Goal: Task Accomplishment & Management: Manage account settings

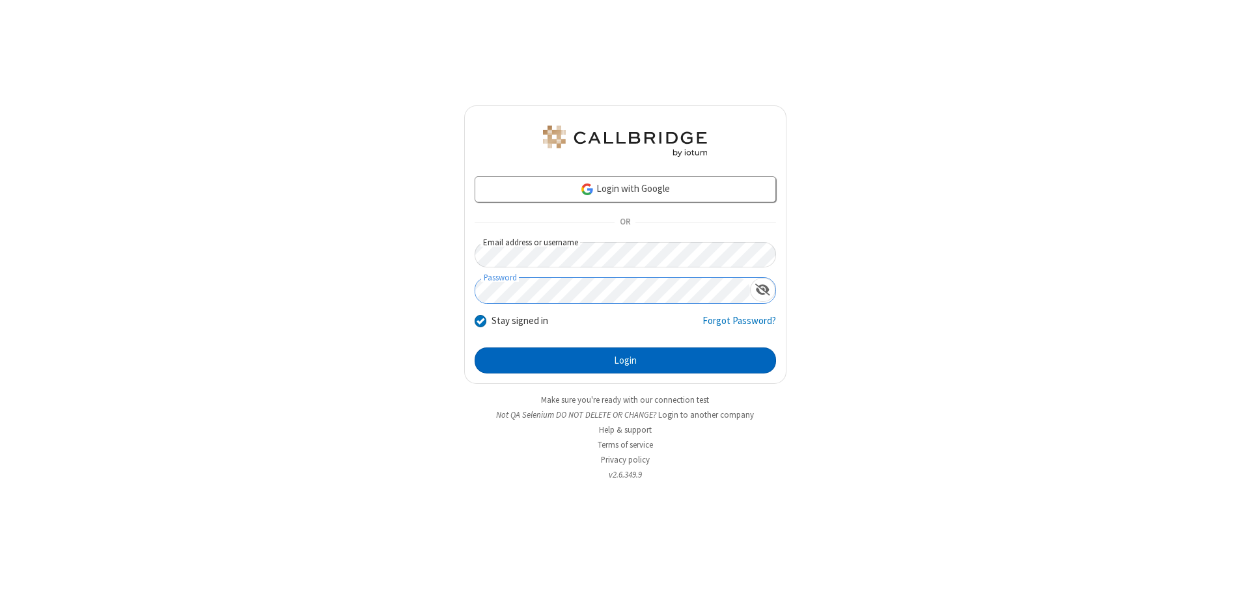
click at [625, 361] on button "Login" at bounding box center [625, 361] width 301 height 26
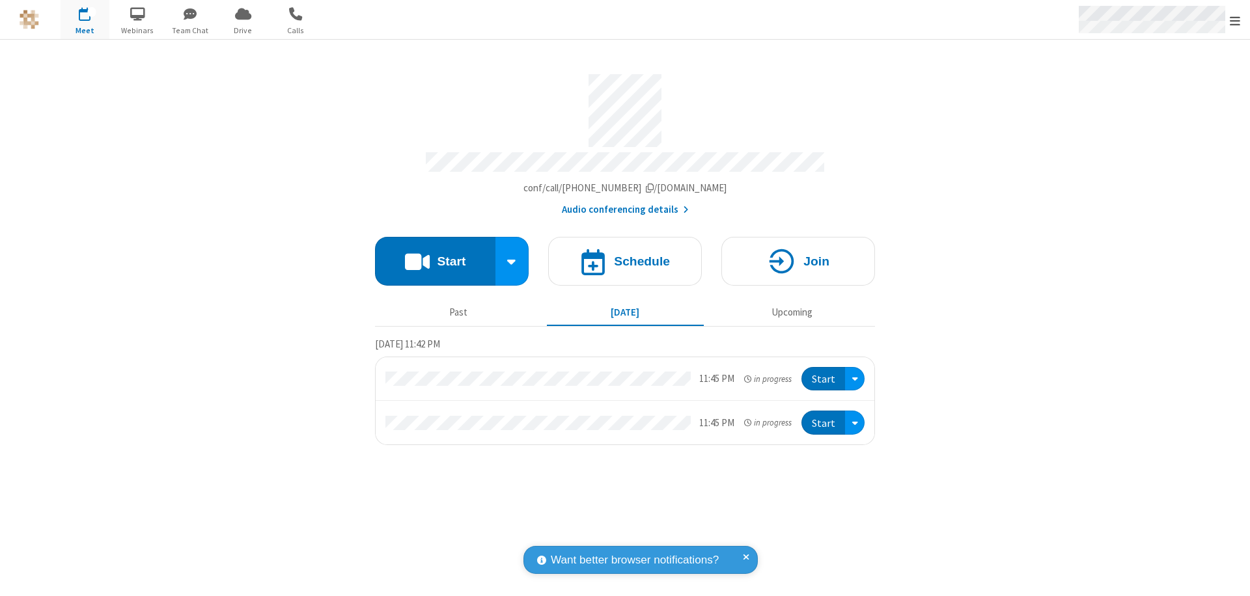
click at [1235, 20] on span "Open menu" at bounding box center [1235, 20] width 10 height 13
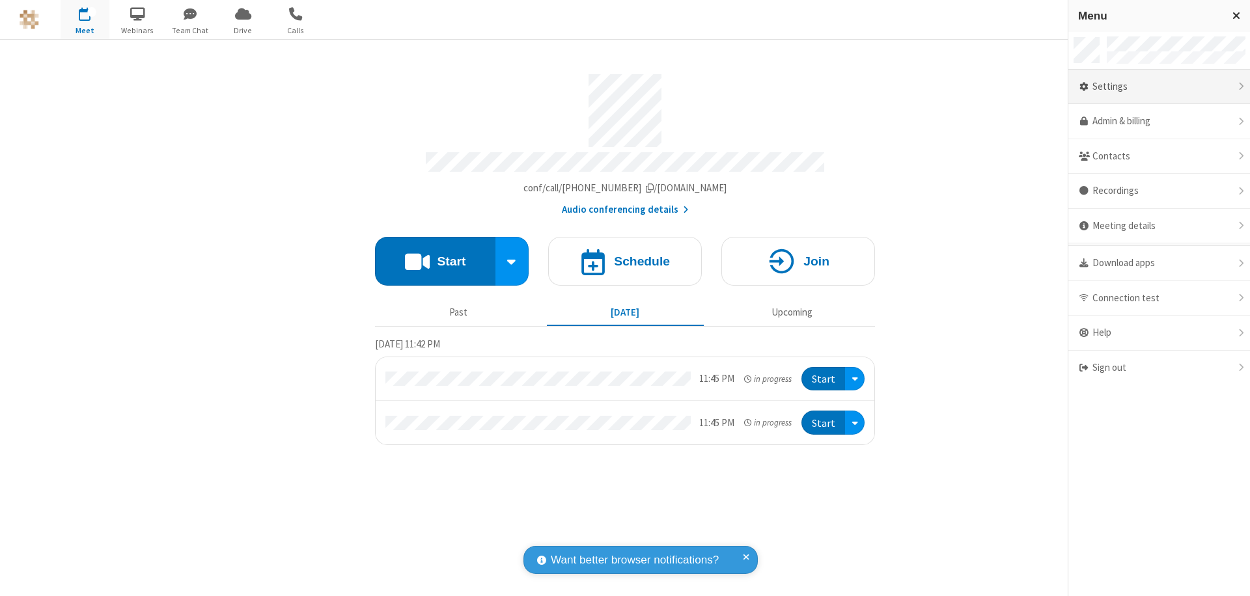
click at [1159, 87] on div "Settings" at bounding box center [1159, 87] width 182 height 35
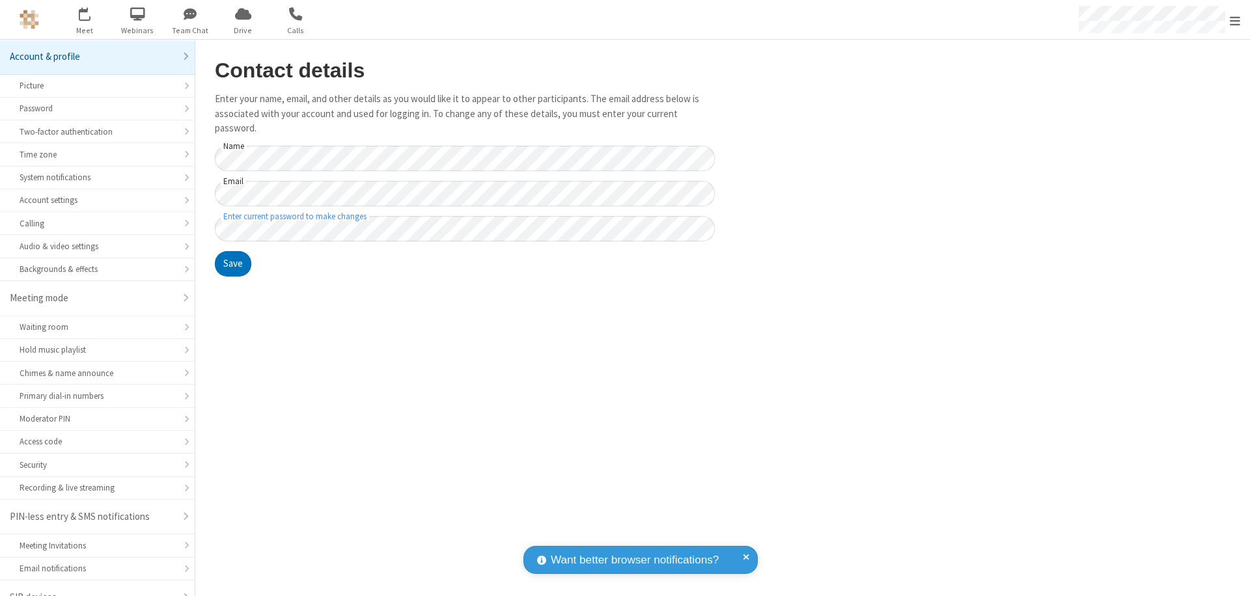
scroll to position [18, 0]
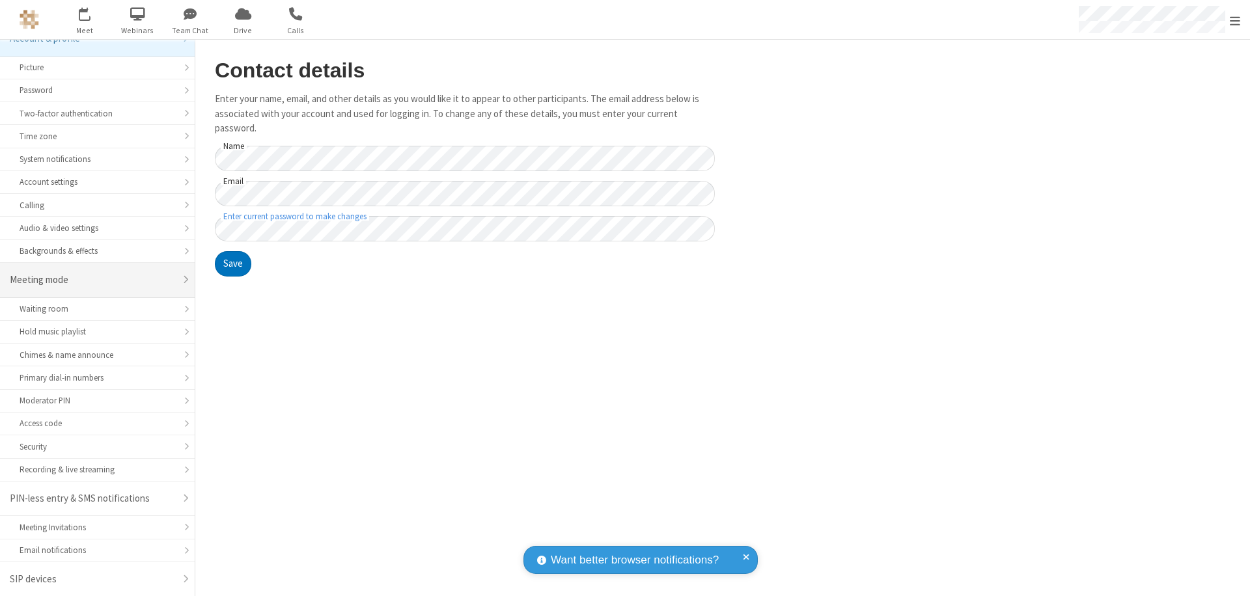
click at [92, 280] on div "Meeting mode" at bounding box center [92, 280] width 165 height 15
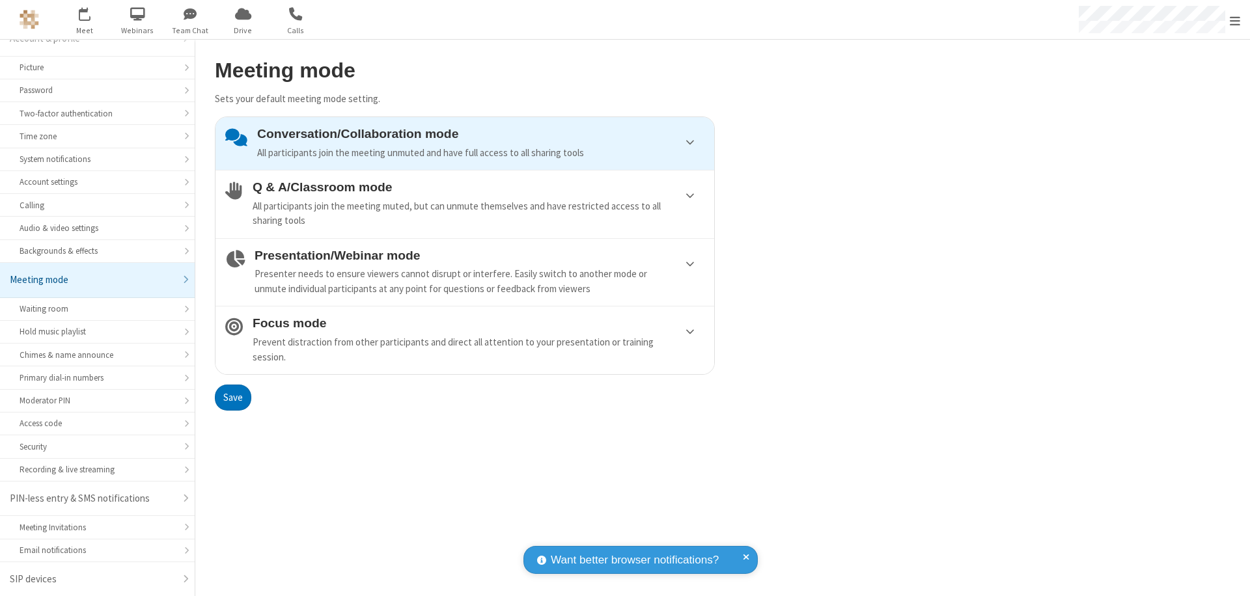
click at [465, 143] on div "Conversation/Collaboration mode All participants join the meeting unmuted and h…" at bounding box center [480, 143] width 447 height 33
click at [232, 397] on button "Save" at bounding box center [233, 398] width 36 height 26
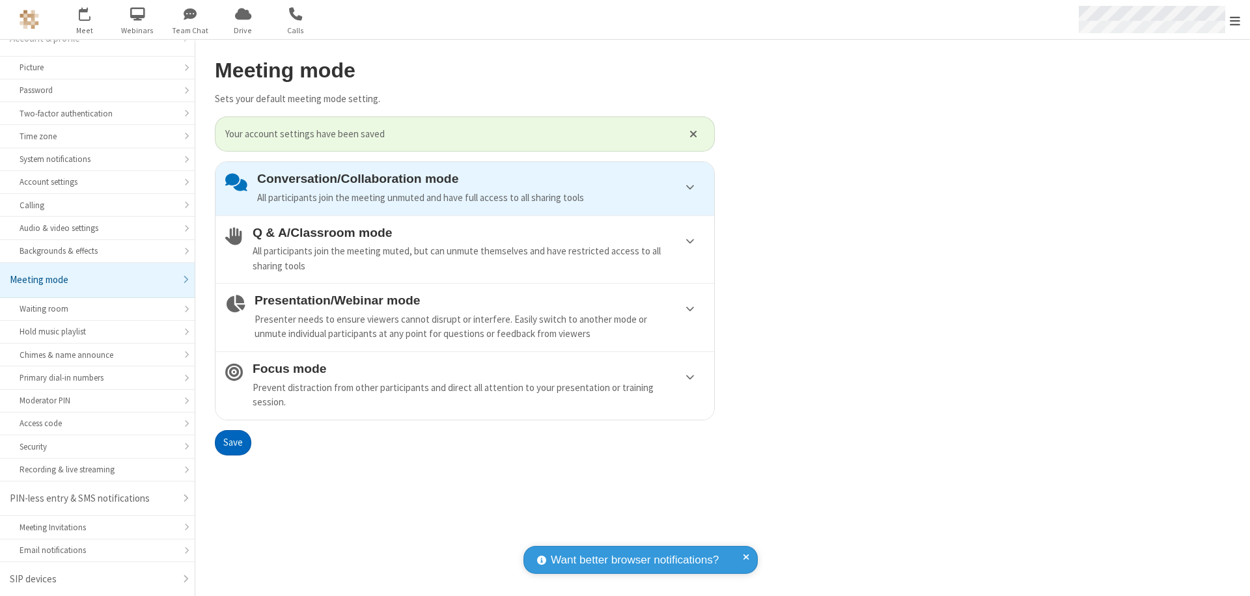
click at [1235, 20] on span "Open menu" at bounding box center [1235, 20] width 10 height 13
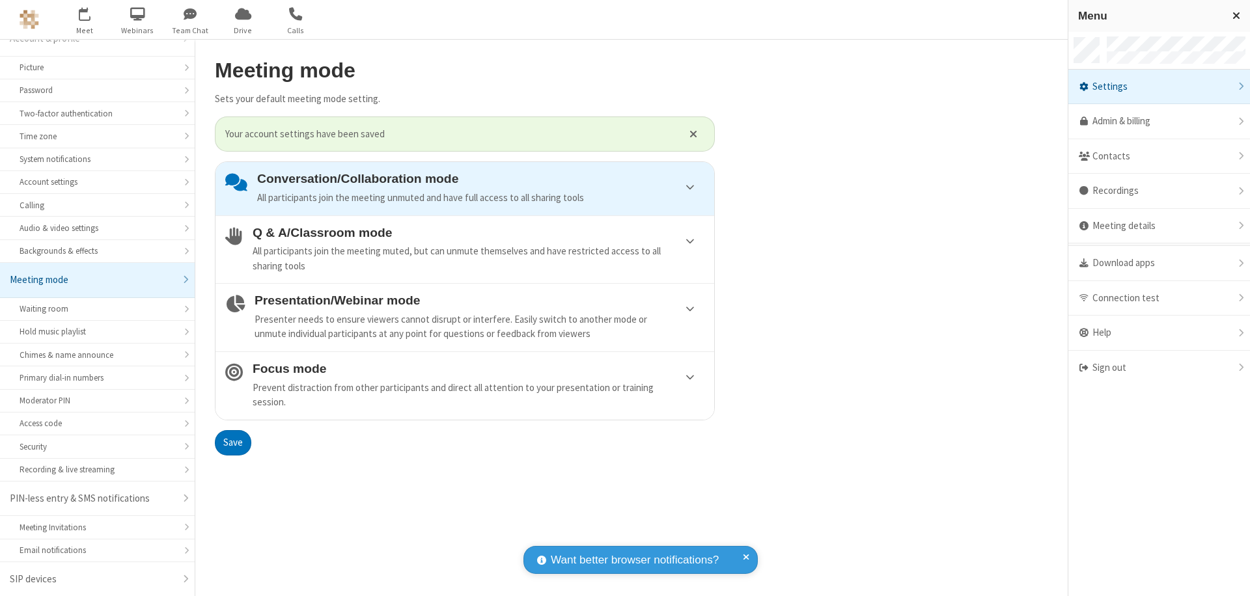
click at [1159, 368] on div "Sign out" at bounding box center [1159, 368] width 182 height 35
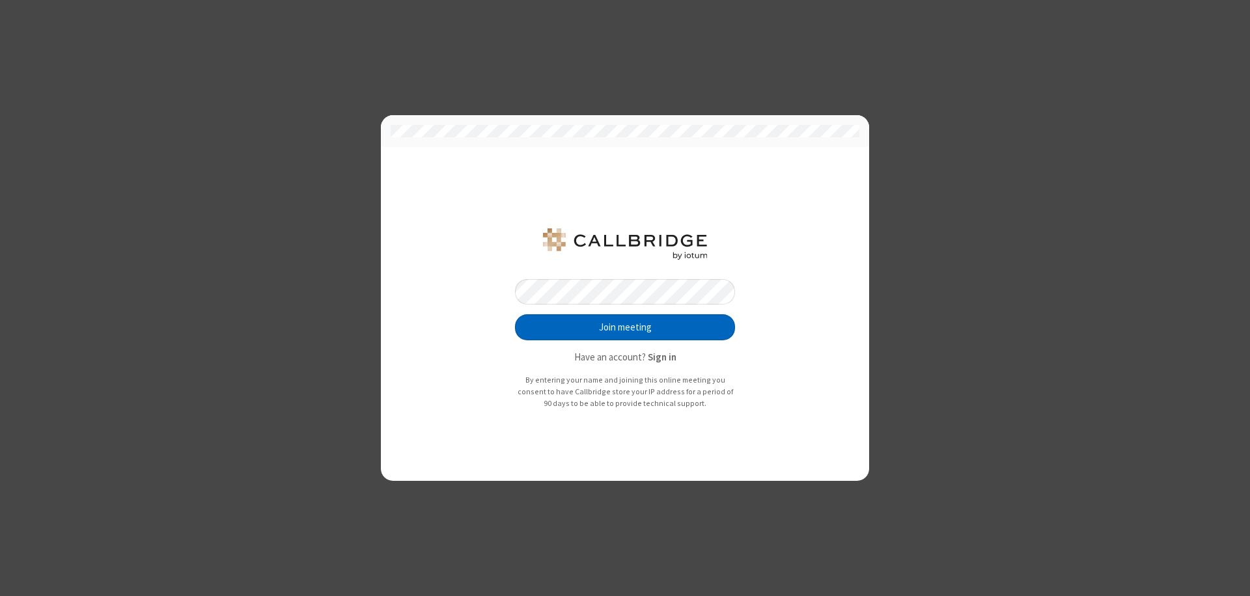
click at [625, 328] on button "Join meeting" at bounding box center [625, 327] width 220 height 26
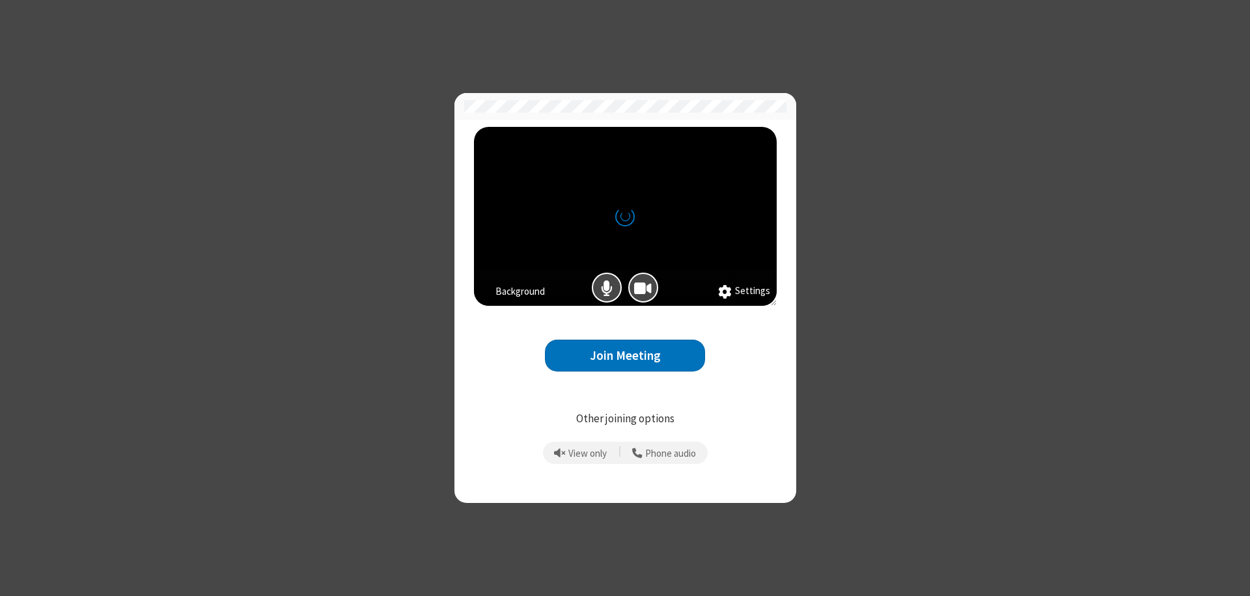
click at [625, 356] on button "Join Meeting" at bounding box center [625, 356] width 160 height 32
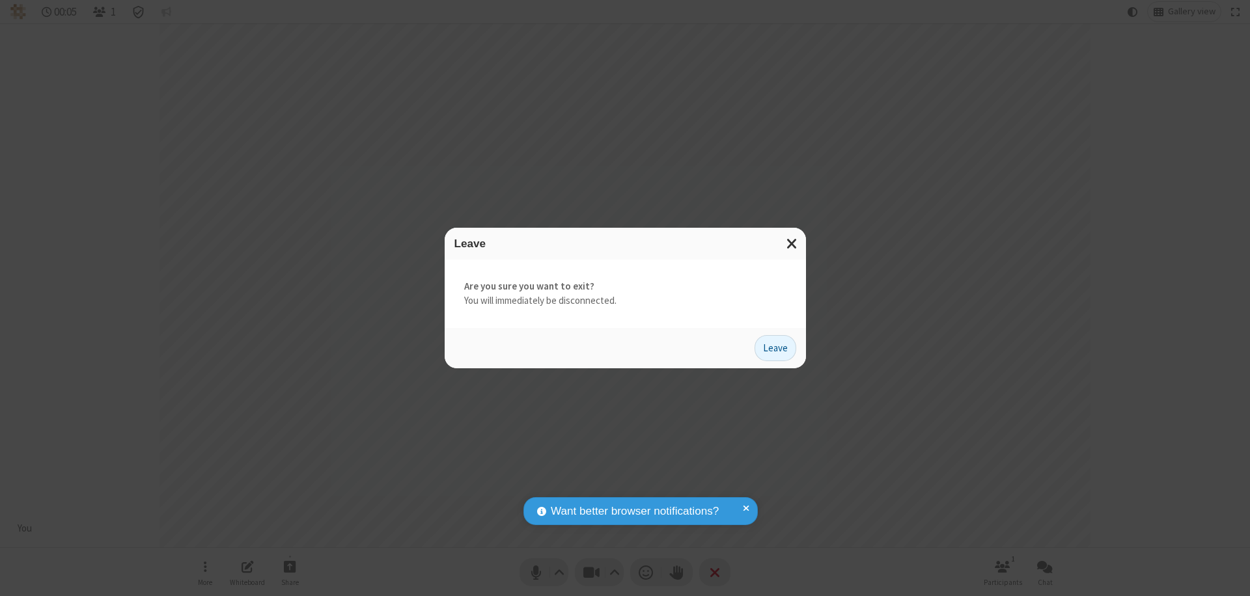
click at [775, 348] on button "Leave" at bounding box center [776, 348] width 42 height 26
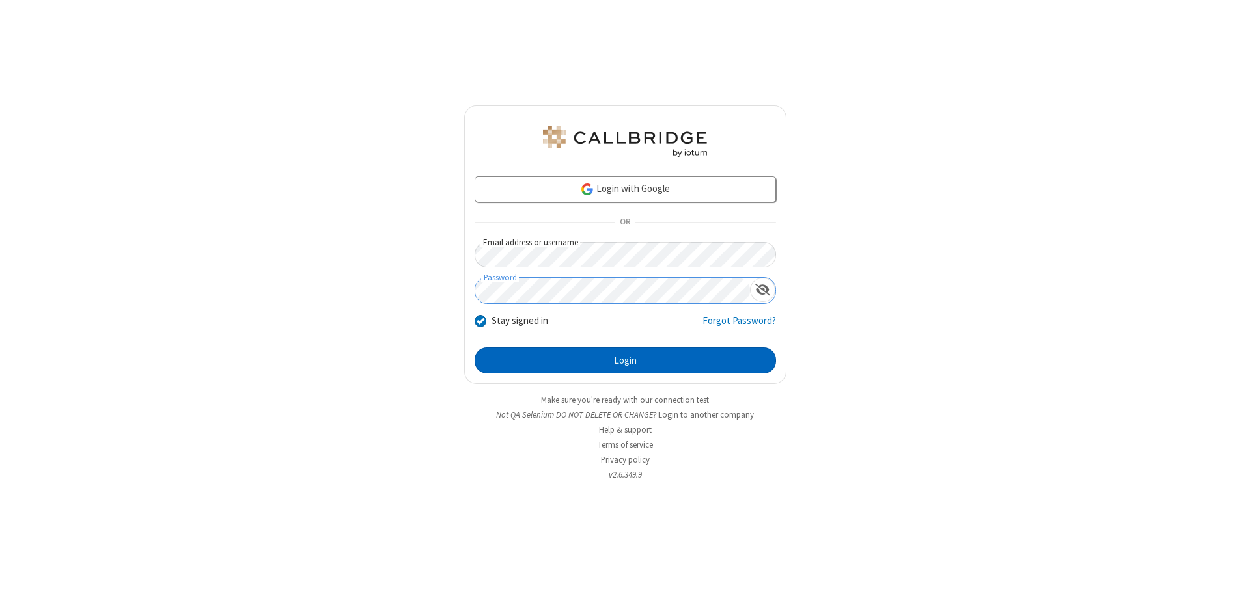
click at [625, 361] on button "Login" at bounding box center [625, 361] width 301 height 26
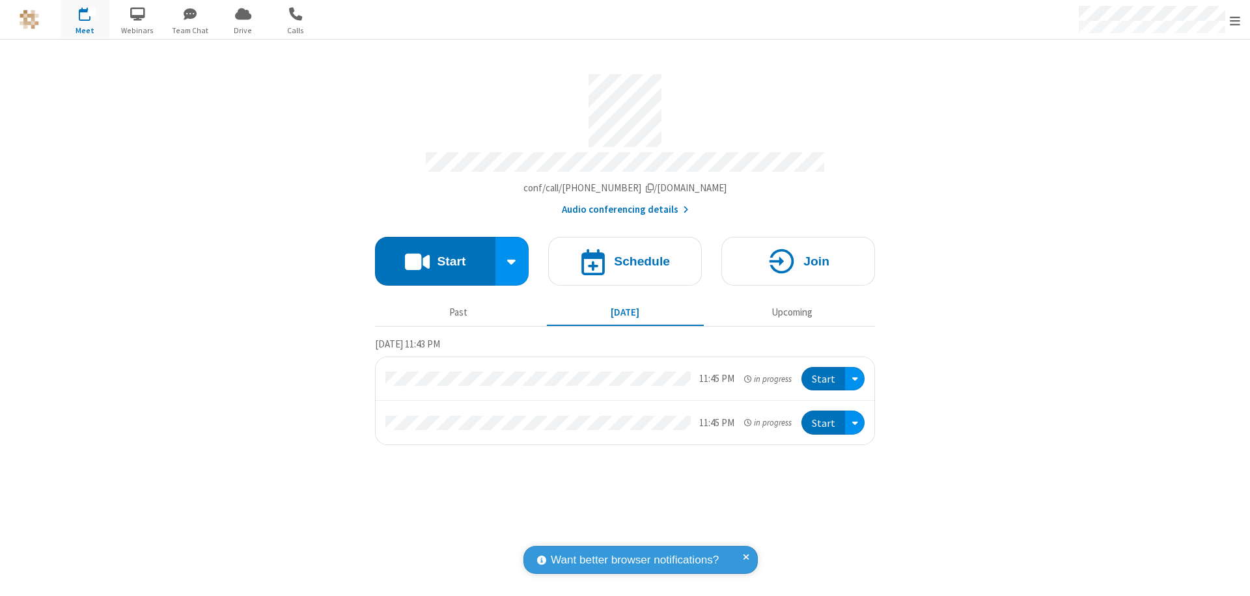
click at [1235, 20] on span "Open menu" at bounding box center [1235, 20] width 10 height 13
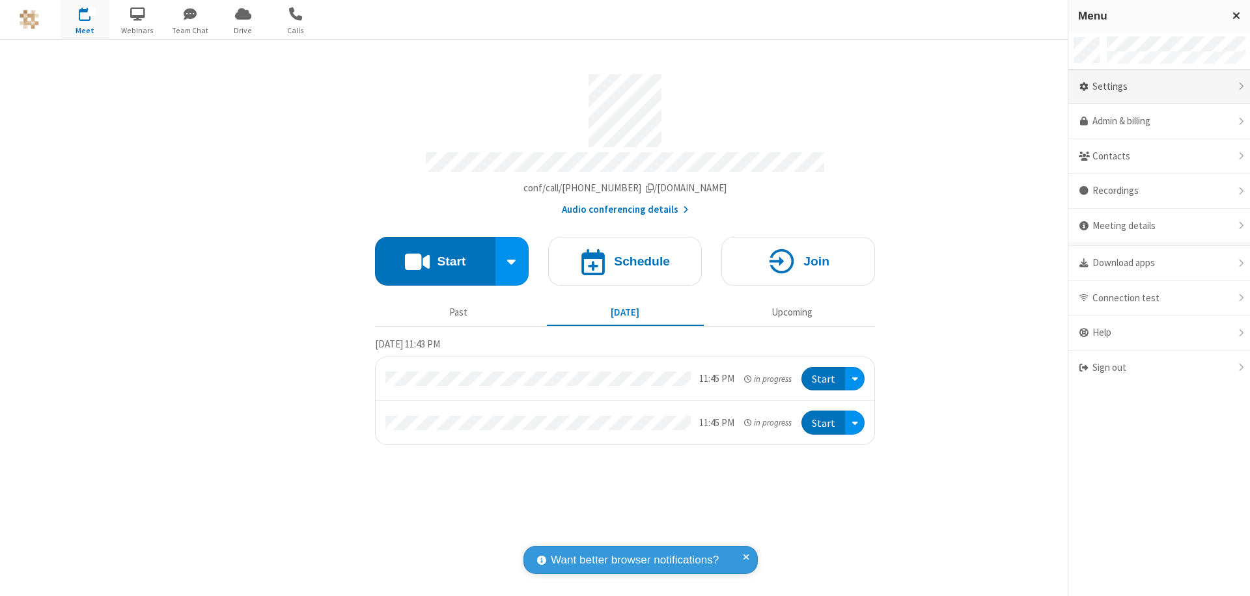
click at [1159, 87] on div "Settings" at bounding box center [1159, 87] width 182 height 35
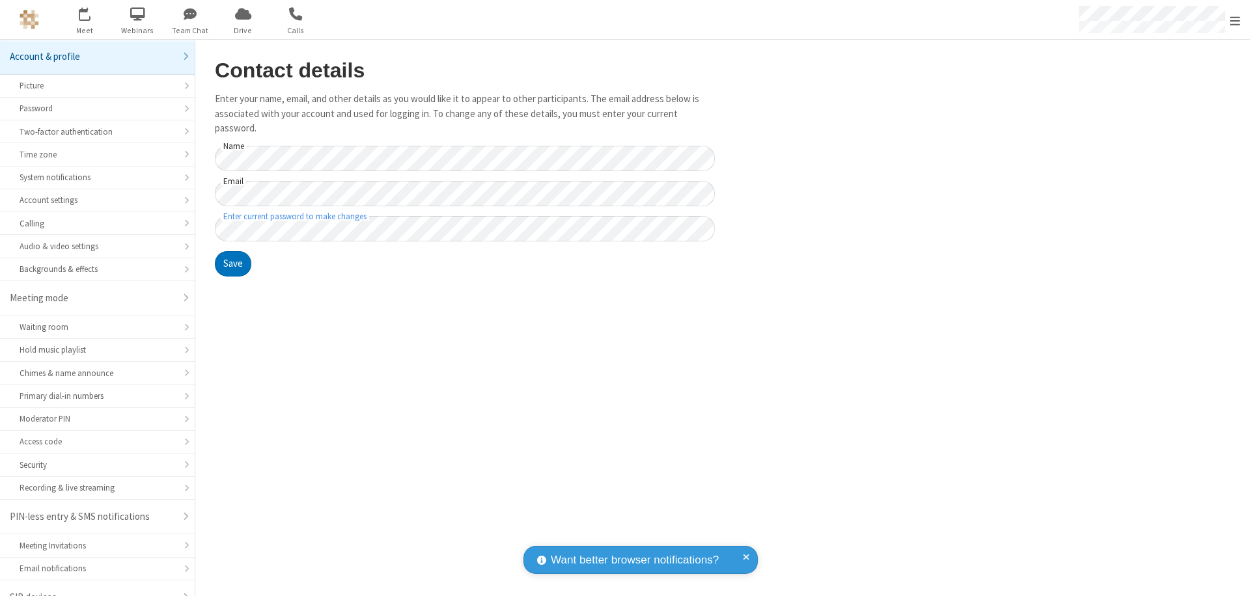
scroll to position [18, 0]
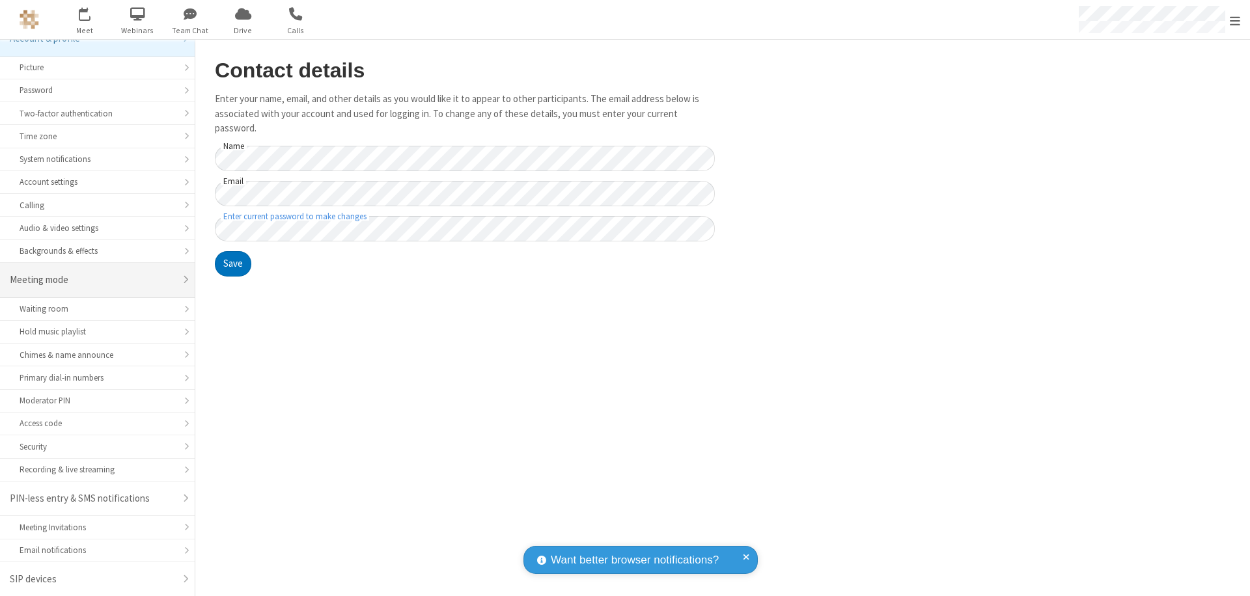
click at [92, 280] on div "Meeting mode" at bounding box center [92, 280] width 165 height 15
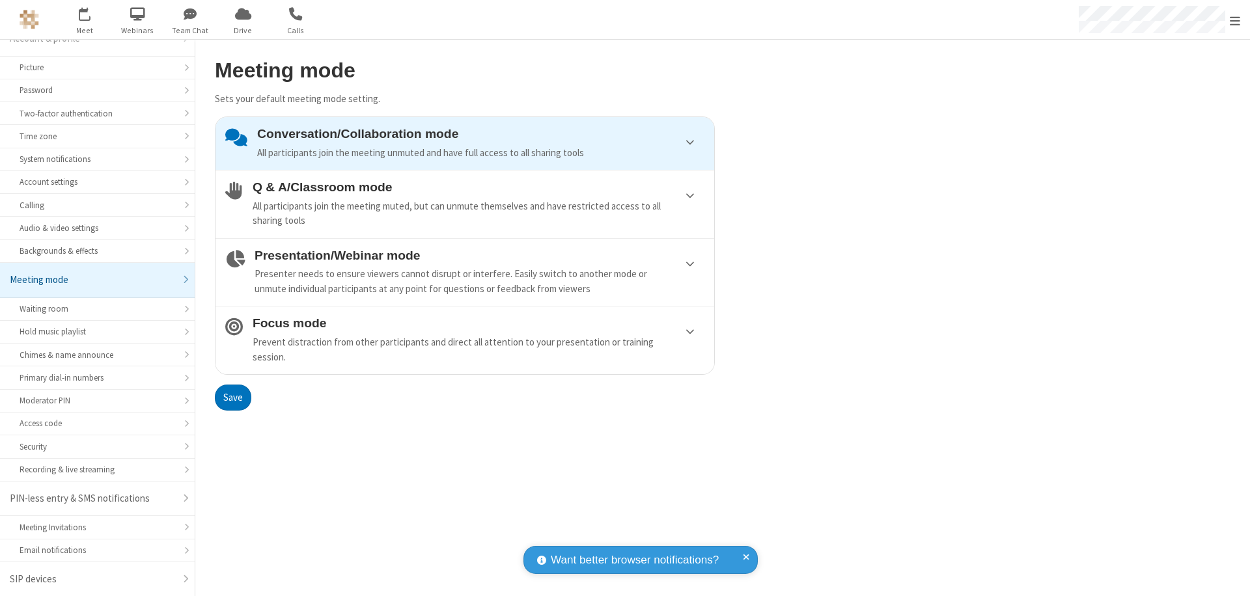
click at [465, 143] on div "Conversation/Collaboration mode All participants join the meeting unmuted and h…" at bounding box center [480, 143] width 447 height 33
click at [232, 397] on button "Save" at bounding box center [233, 398] width 36 height 26
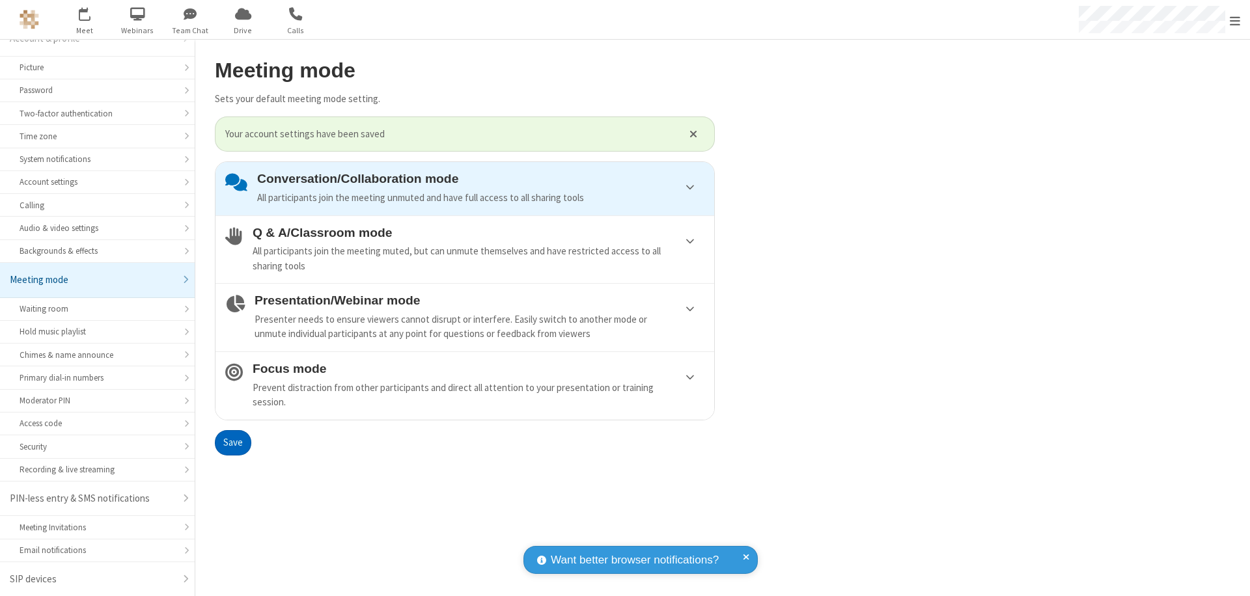
click at [1235, 20] on span "Open menu" at bounding box center [1235, 20] width 10 height 13
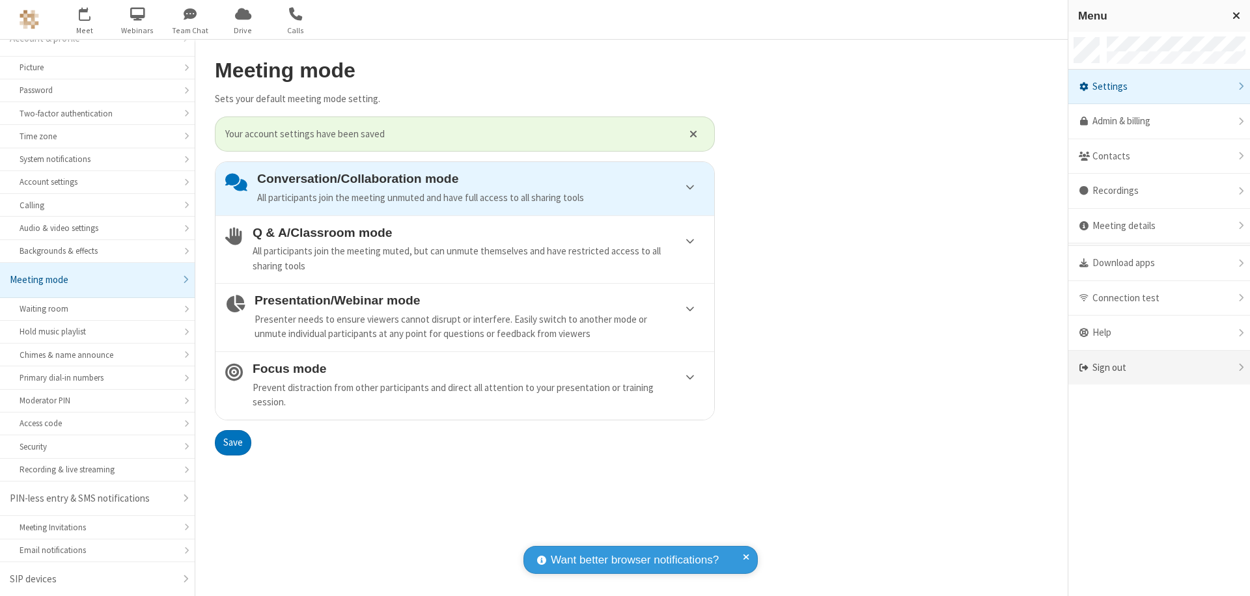
click at [1159, 368] on div "Sign out" at bounding box center [1159, 368] width 182 height 35
